Goal: Obtain resource: Download file/media

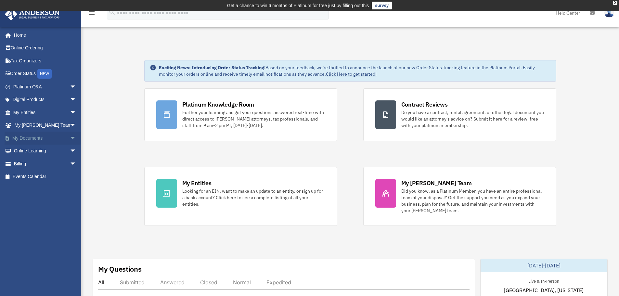
click at [70, 138] on span "arrow_drop_down" at bounding box center [76, 138] width 13 height 13
click at [49, 174] on link "Forms Library" at bounding box center [47, 176] width 77 height 13
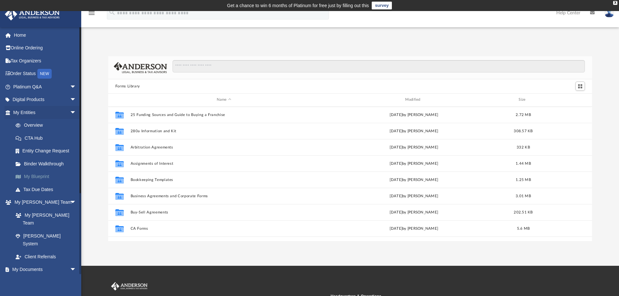
scroll to position [143, 479]
click at [215, 65] on input "Search files and folders" at bounding box center [379, 66] width 412 height 12
click at [222, 66] on input "Search files and folders" at bounding box center [379, 66] width 412 height 12
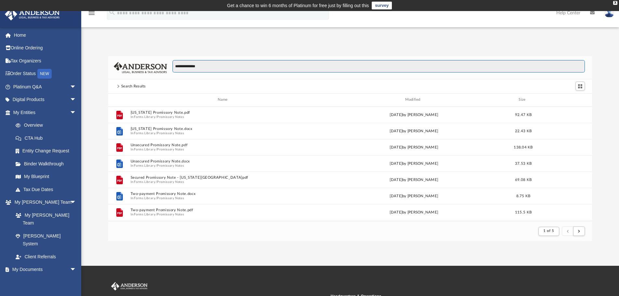
scroll to position [123, 479]
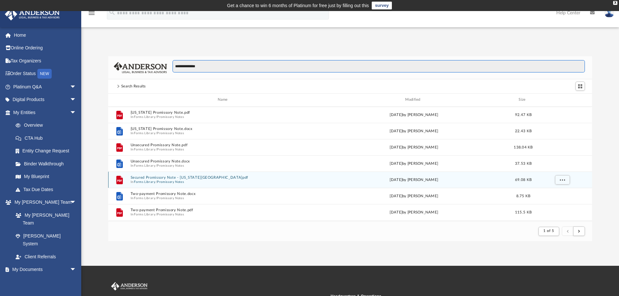
type input "**********"
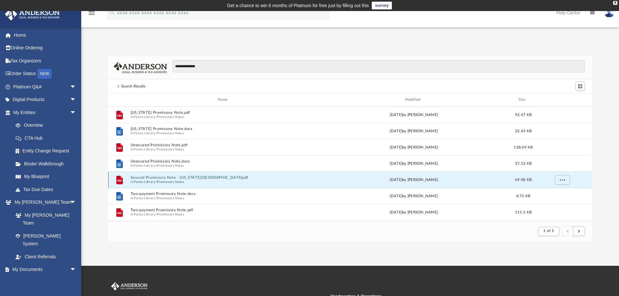
click at [163, 178] on button "Secured Promissory Note - Idaho.pdf" at bounding box center [223, 177] width 187 height 4
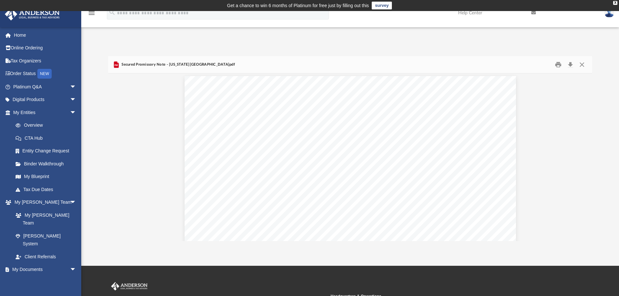
scroll to position [0, 0]
click at [571, 63] on button "Download" at bounding box center [570, 65] width 12 height 10
